Goal: Task Accomplishment & Management: Manage account settings

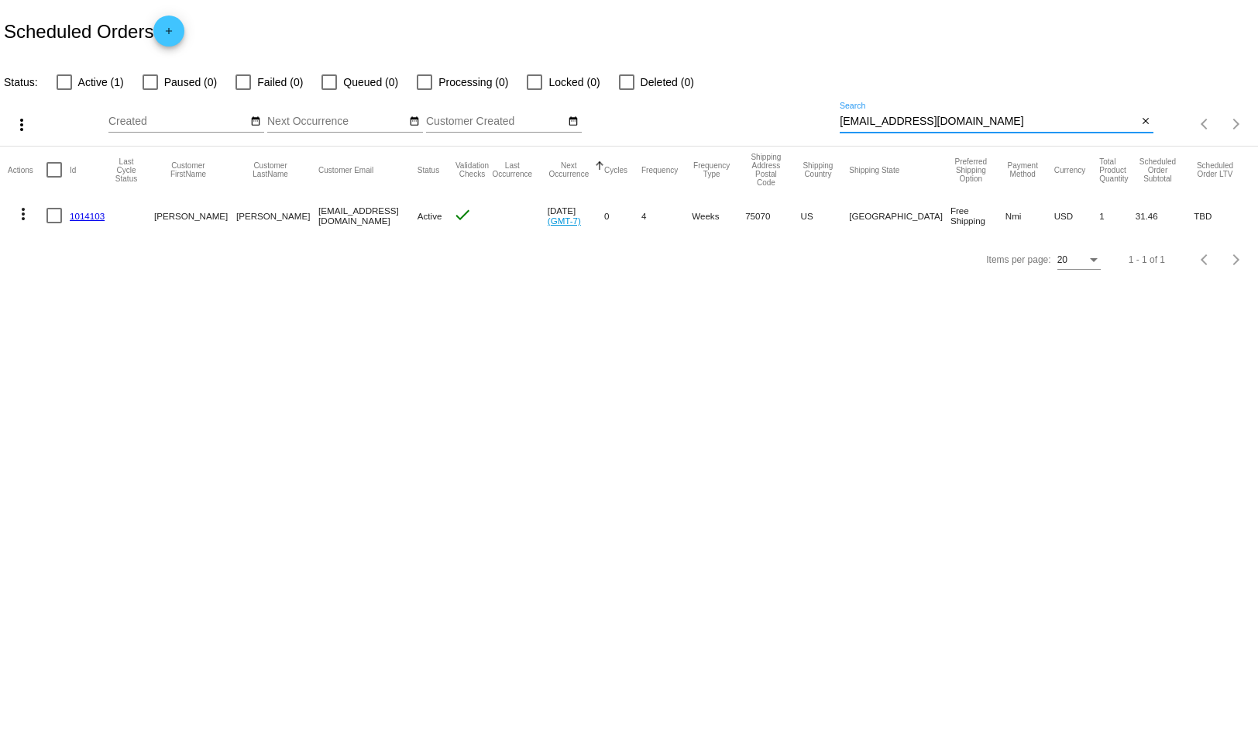
drag, startPoint x: 968, startPoint y: 122, endPoint x: 756, endPoint y: 128, distance: 211.6
click at [756, 128] on div "more_vert Sep Jan Feb Mar [DATE]" at bounding box center [629, 118] width 1258 height 55
click at [879, 115] on div "[EMAIL_ADDRESS][DOMAIN_NAME] Search" at bounding box center [989, 117] width 298 height 30
paste input "torresbrenda06"
type input "[EMAIL_ADDRESS][DOMAIN_NAME]"
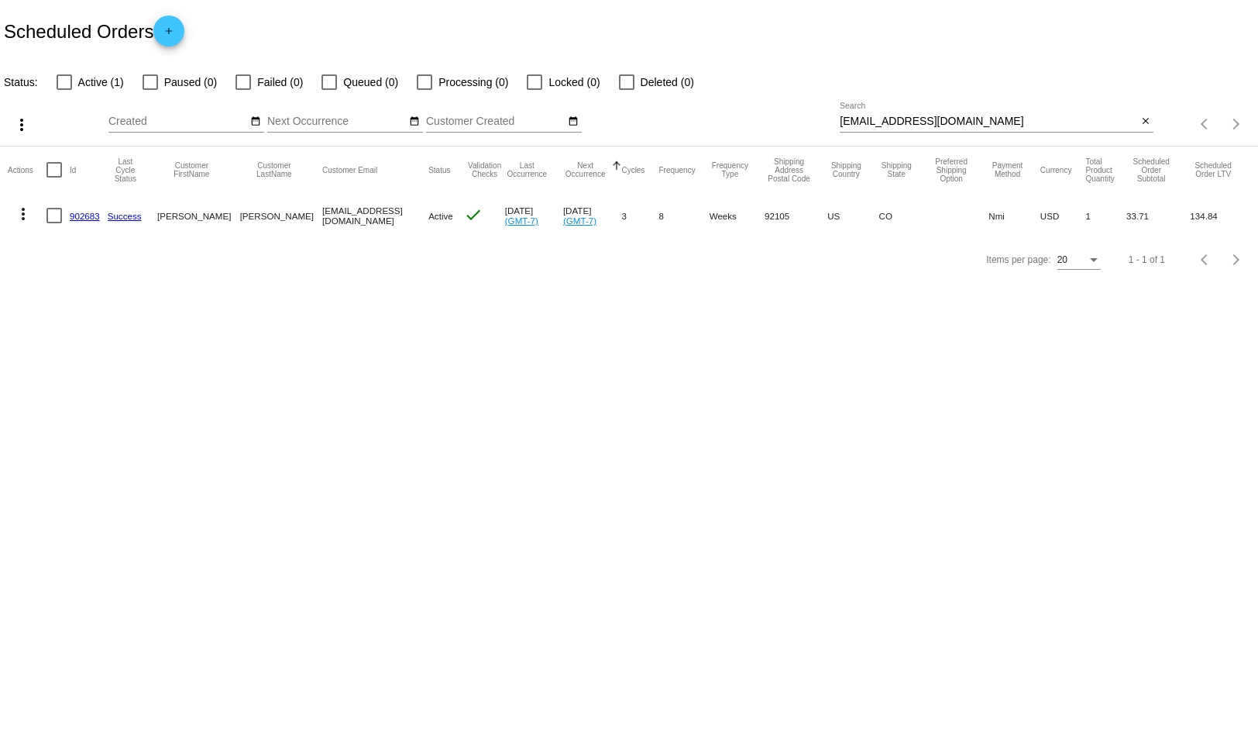
click at [95, 215] on link "902683" at bounding box center [85, 216] width 30 height 10
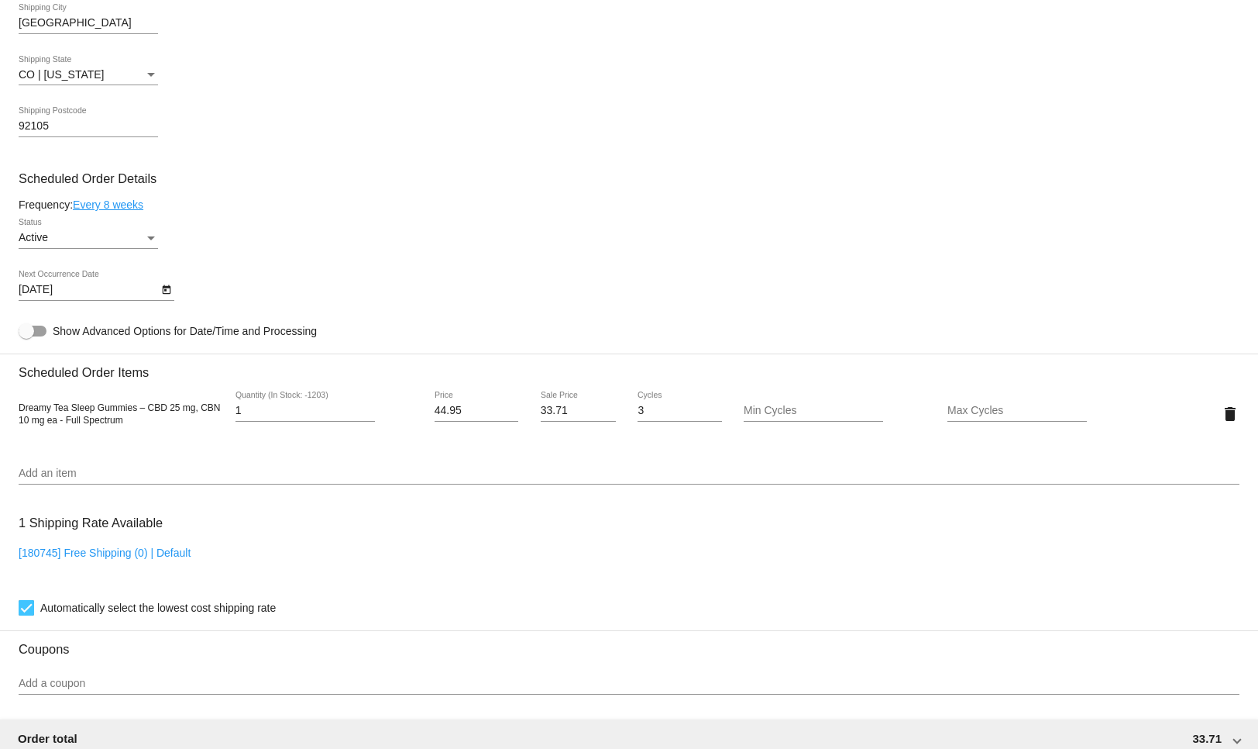
scroll to position [739, 0]
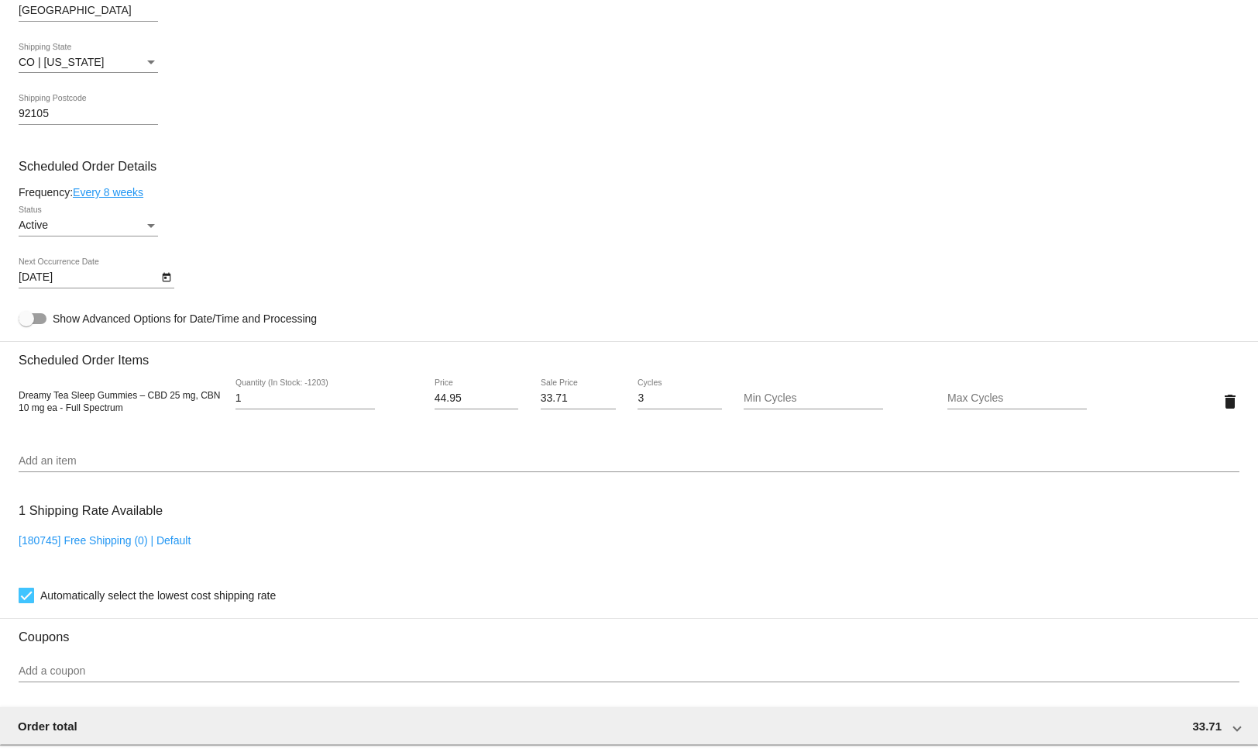
click at [144, 225] on div "Active Status" at bounding box center [88, 221] width 139 height 30
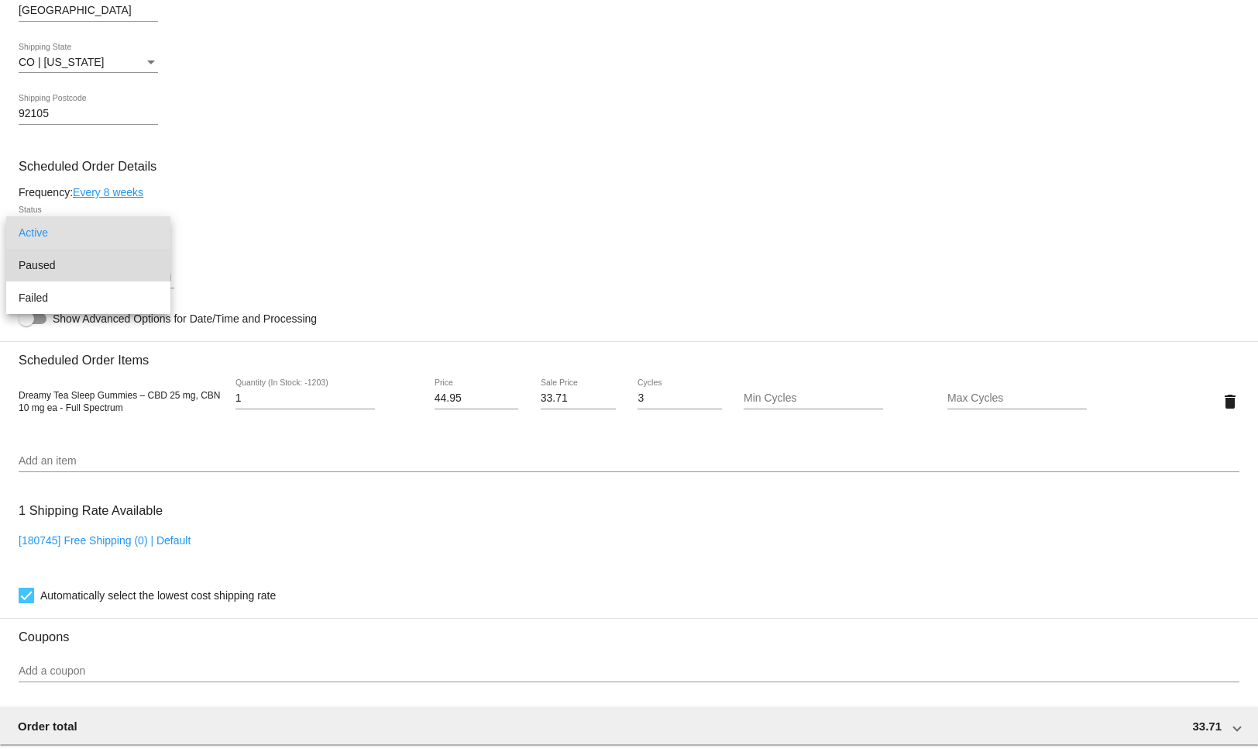
click at [87, 266] on span "Paused" at bounding box center [88, 265] width 139 height 33
